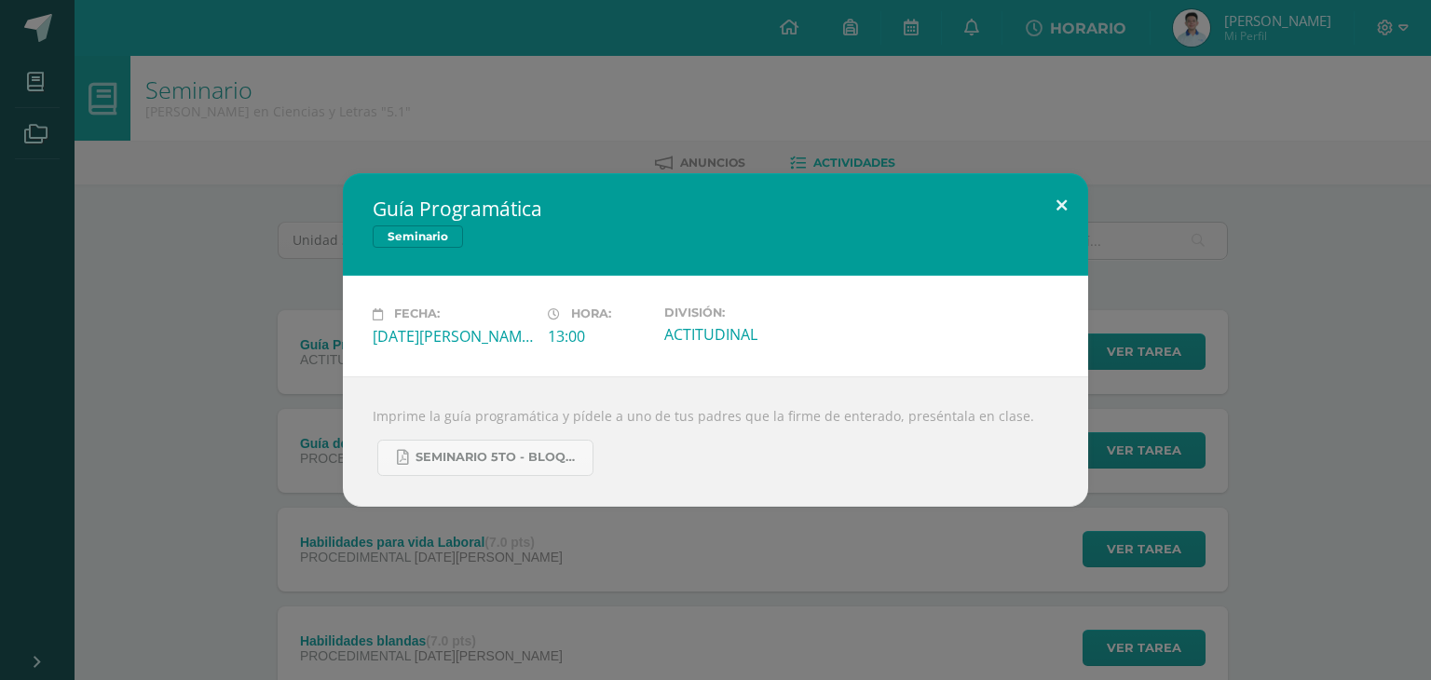
click at [1064, 183] on button at bounding box center [1061, 204] width 53 height 63
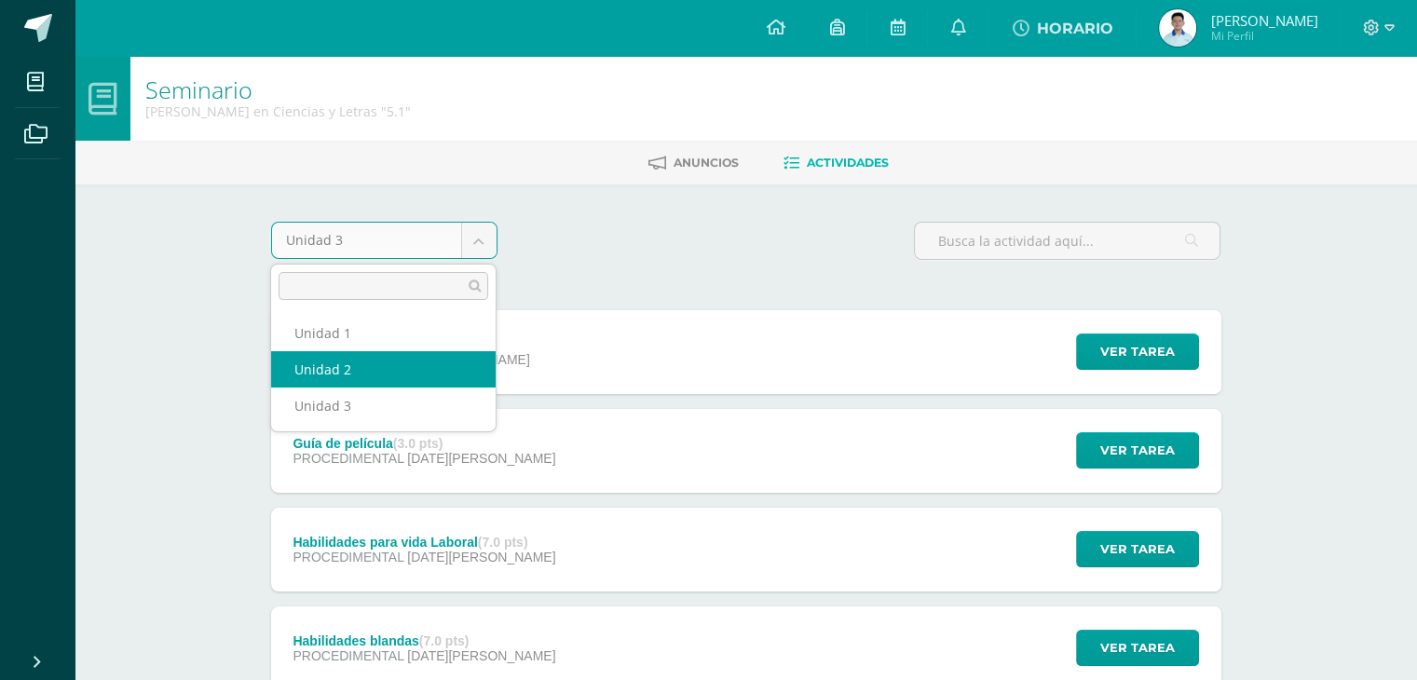
select select "Unidad 2"
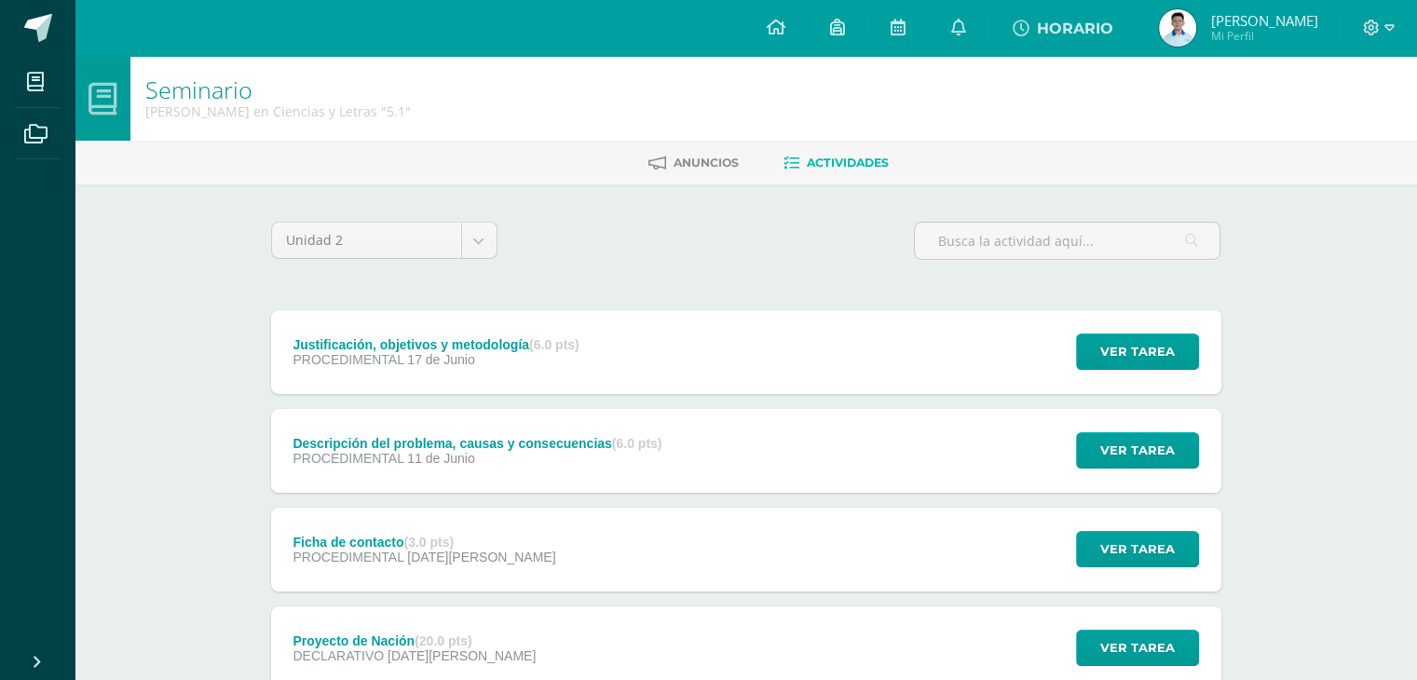
click at [1085, 375] on div "Ver tarea" at bounding box center [1134, 352] width 173 height 84
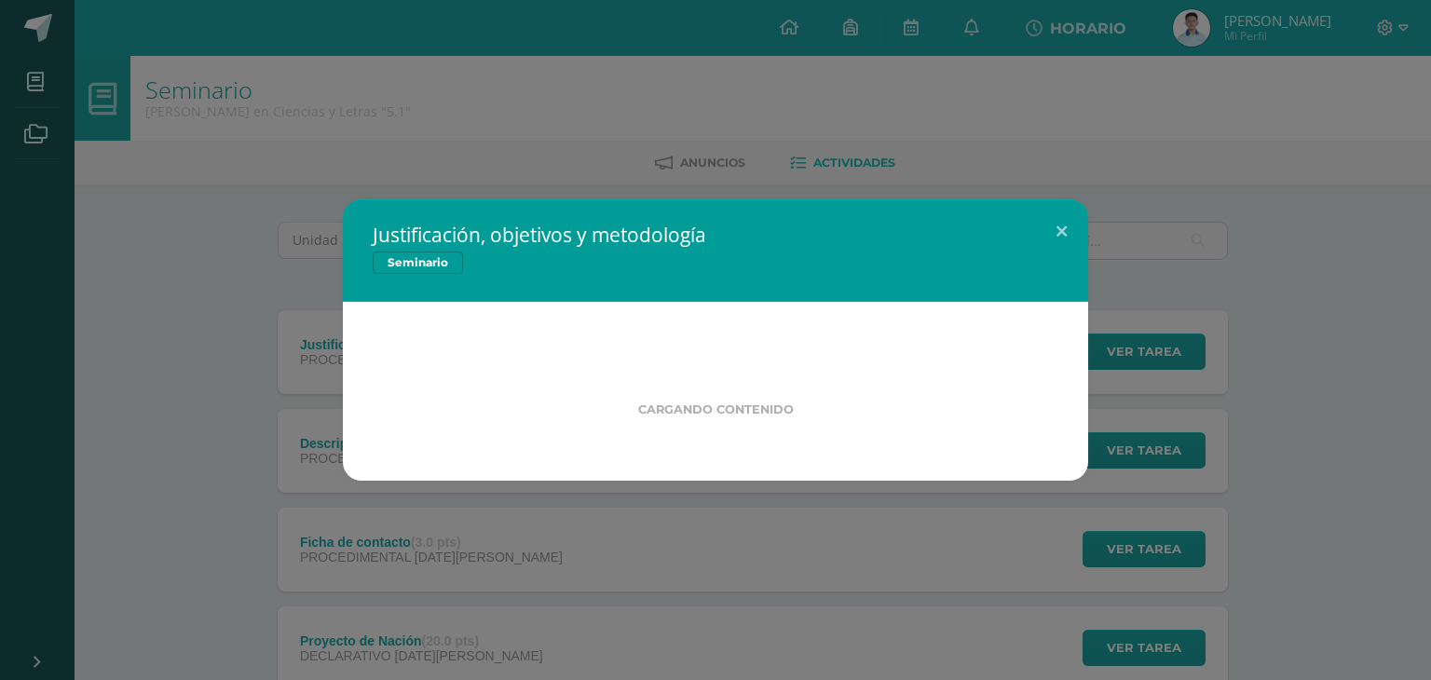
click at [1144, 355] on div "Justificación, objetivos y metodología Seminario Cargando contenido" at bounding box center [715, 339] width 1416 height 281
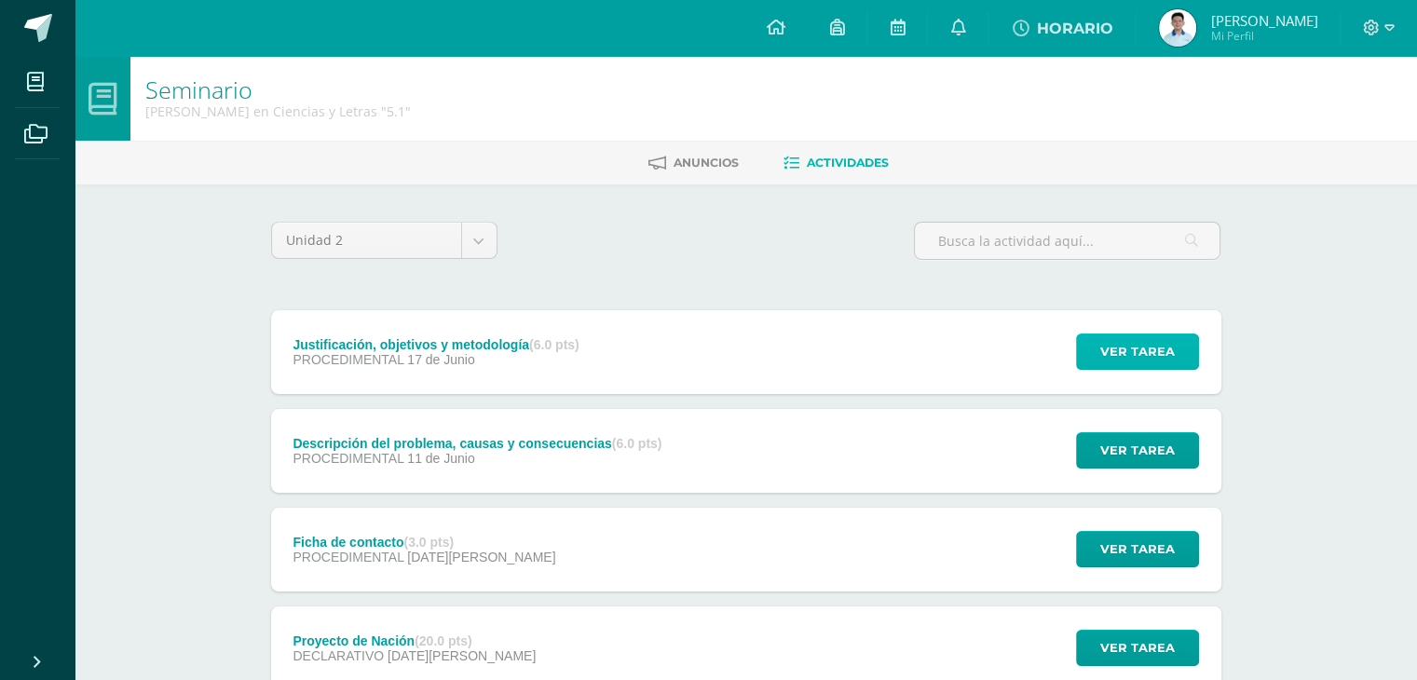
click at [1145, 356] on span "Ver tarea" at bounding box center [1137, 351] width 75 height 34
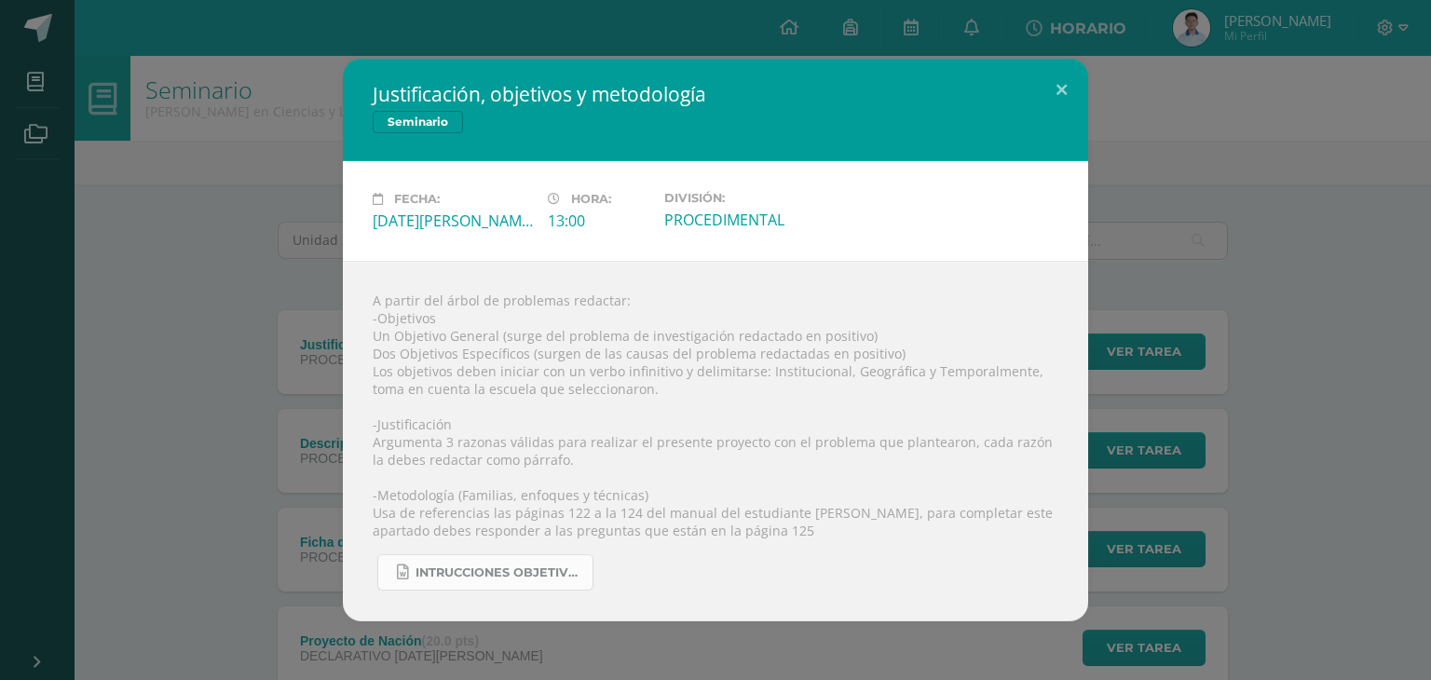
click at [447, 582] on link "Intrucciones Objetivos, justificación y Metodología.docx" at bounding box center [485, 572] width 216 height 36
